Goal: Register for event/course

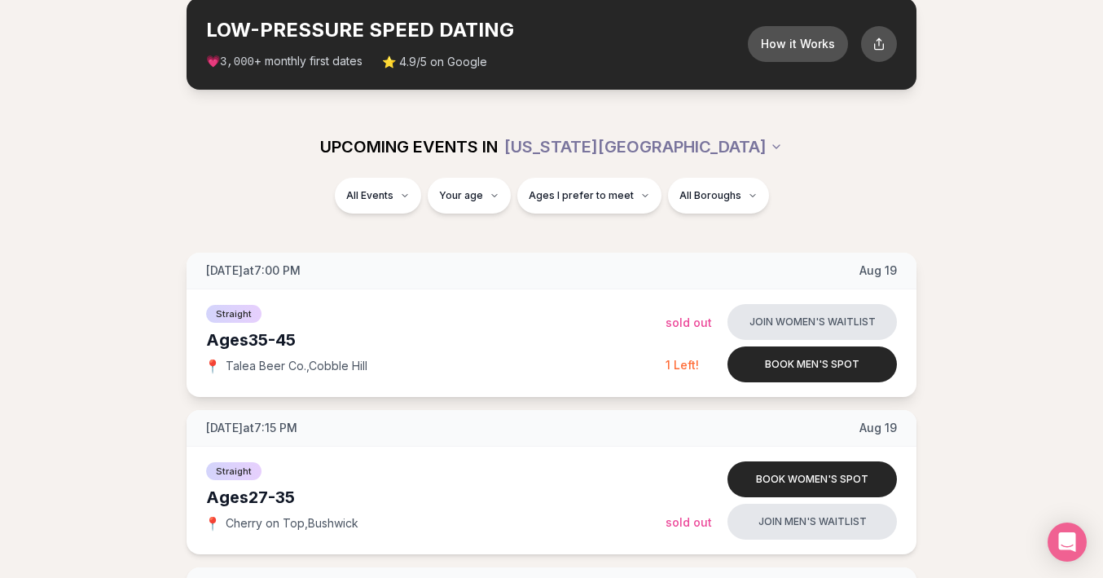
scroll to position [90, 0]
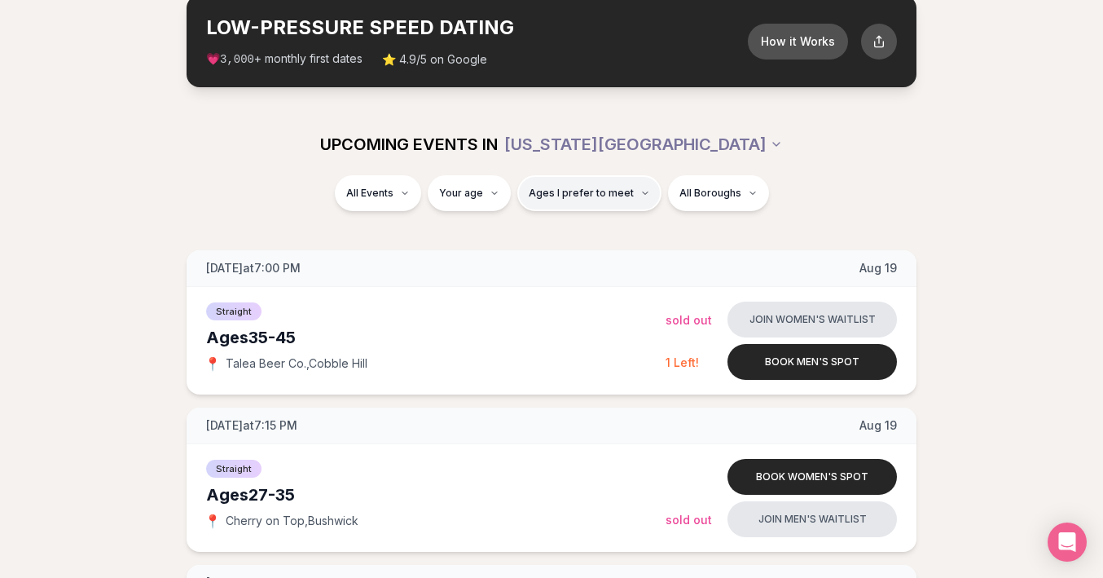
click at [590, 194] on span "Ages I prefer to meet" at bounding box center [581, 193] width 105 height 13
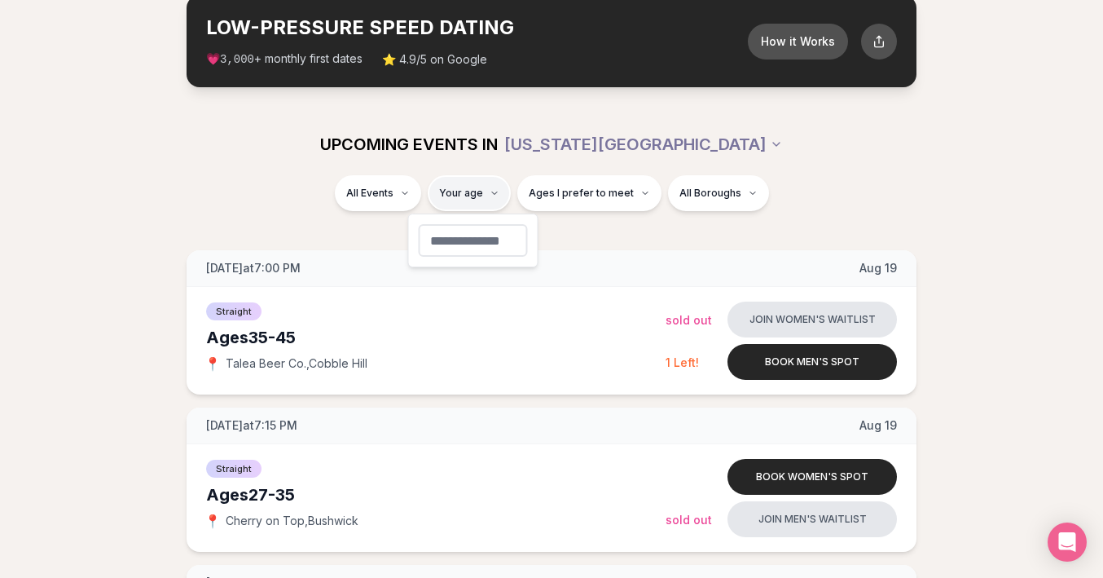
type input "**"
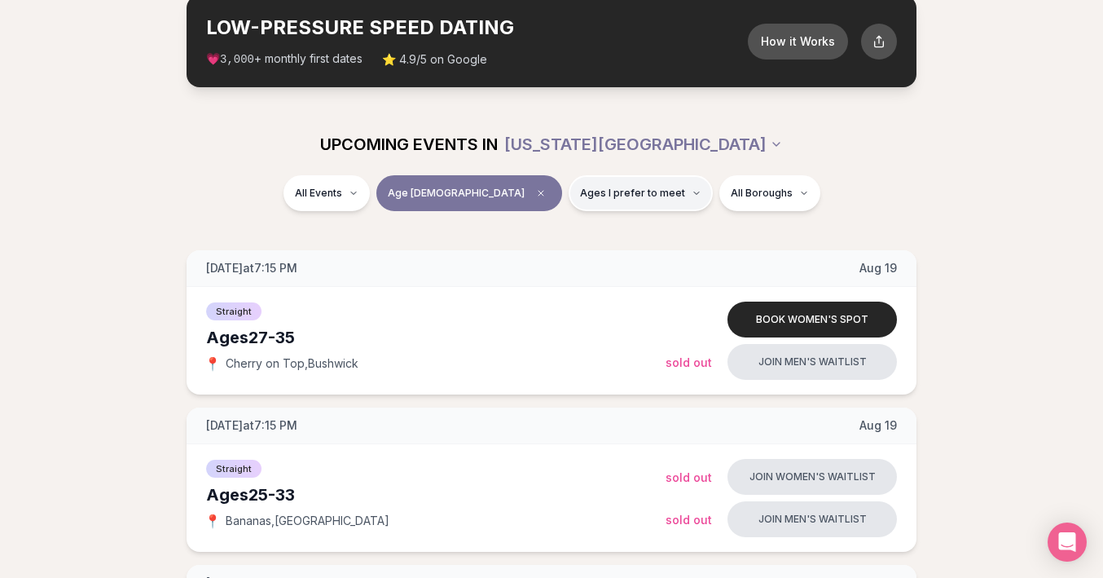
click at [610, 199] on button "Ages I prefer to meet" at bounding box center [641, 193] width 144 height 36
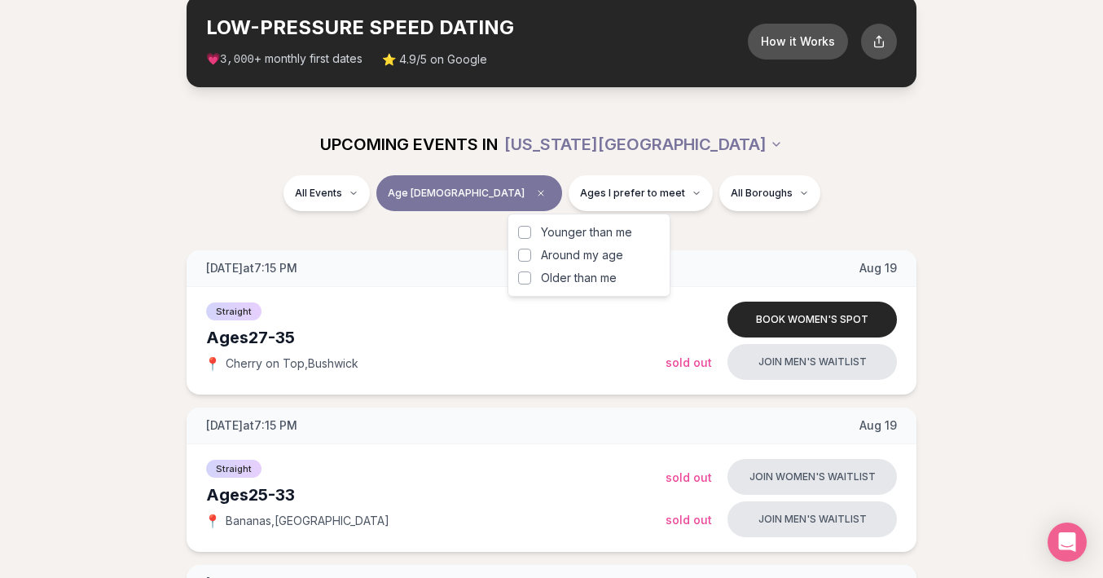
click at [585, 250] on span "Around my age" at bounding box center [582, 255] width 82 height 16
click at [531, 250] on button "Around my age" at bounding box center [524, 254] width 13 height 13
click at [575, 271] on span "Older than me" at bounding box center [579, 278] width 76 height 16
click at [531, 271] on button "Older than me" at bounding box center [524, 277] width 13 height 13
